Goal: Task Accomplishment & Management: Complete application form

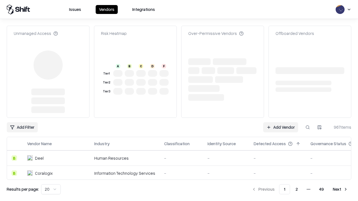
click at [281, 123] on link "Add Vendor" at bounding box center [280, 128] width 35 height 10
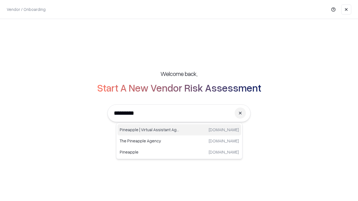
click at [179, 130] on div "Pineapple | Virtual Assistant Agency [DOMAIN_NAME]" at bounding box center [180, 130] width 124 height 11
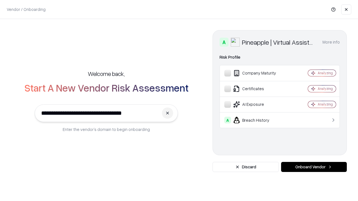
type input "**********"
click at [314, 167] on button "Onboard Vendor" at bounding box center [314, 167] width 66 height 10
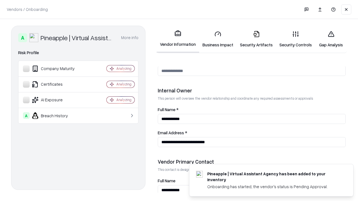
scroll to position [290, 0]
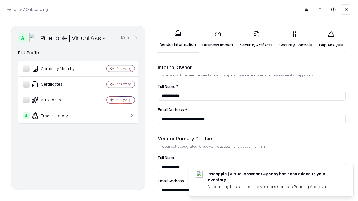
click at [256, 39] on link "Security Artifacts" at bounding box center [256, 39] width 39 height 26
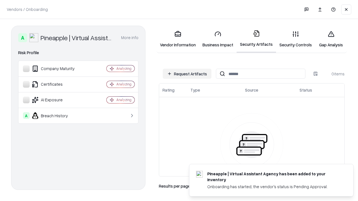
click at [187, 74] on button "Request Artifacts" at bounding box center [187, 74] width 49 height 10
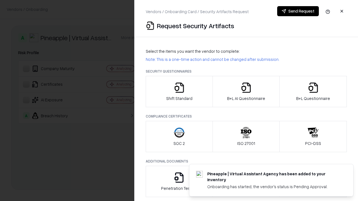
click at [313, 92] on icon "button" at bounding box center [313, 87] width 11 height 11
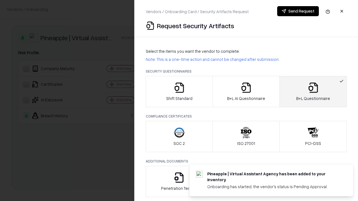
click at [246, 92] on icon "button" at bounding box center [246, 87] width 11 height 11
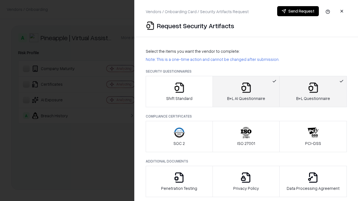
click at [298, 11] on button "Send Request" at bounding box center [298, 11] width 42 height 10
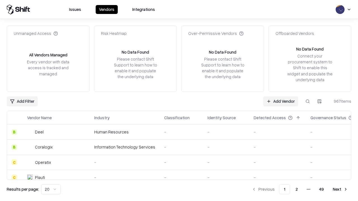
click at [281, 101] on link "Add Vendor" at bounding box center [280, 102] width 35 height 10
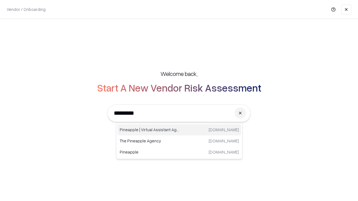
click at [179, 130] on div "Pineapple | Virtual Assistant Agency [DOMAIN_NAME]" at bounding box center [180, 130] width 124 height 11
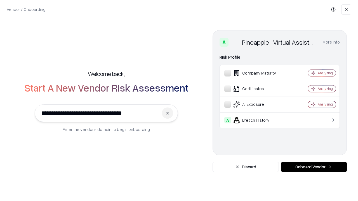
type input "**********"
click at [314, 167] on button "Onboard Vendor" at bounding box center [314, 167] width 66 height 10
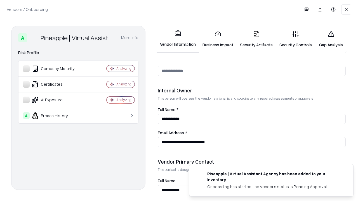
scroll to position [290, 0]
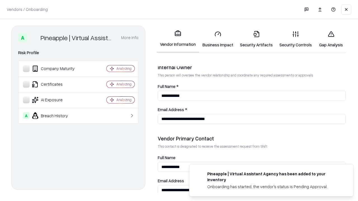
click at [331, 39] on link "Gap Analysis" at bounding box center [331, 39] width 32 height 26
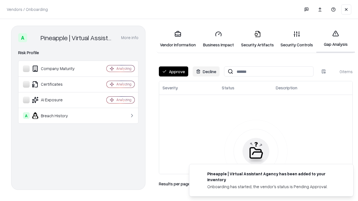
click at [173, 72] on button "Approve" at bounding box center [173, 72] width 29 height 10
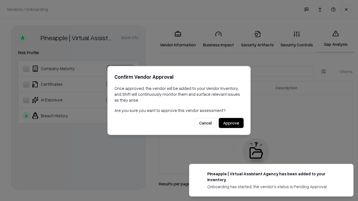
click at [231, 123] on button "Approve" at bounding box center [231, 123] width 25 height 10
